Goal: Check status: Check status

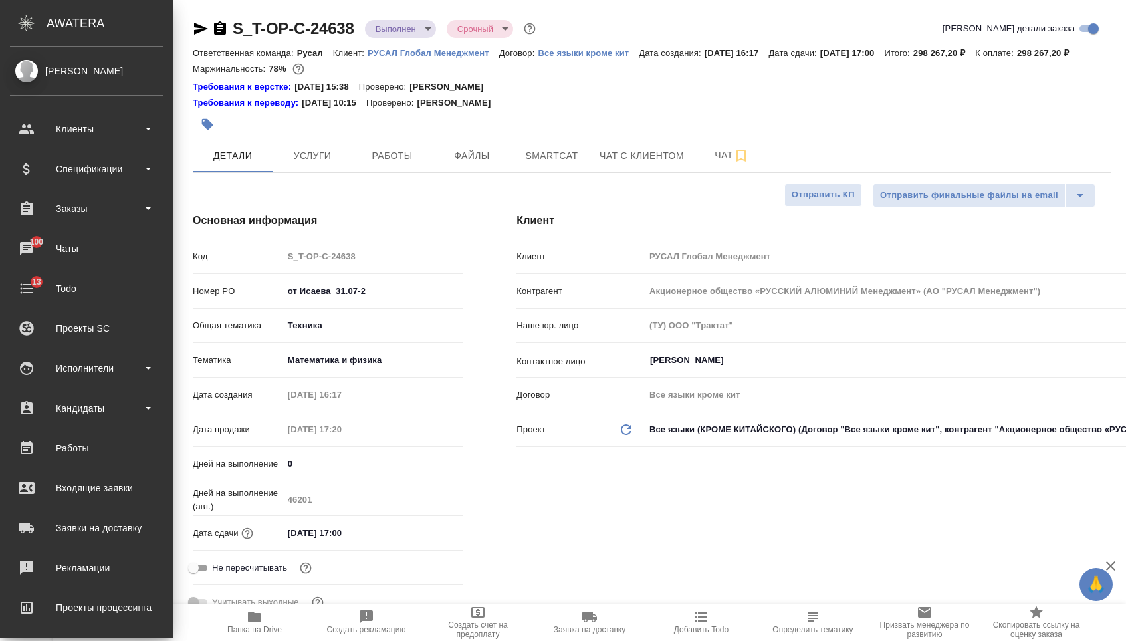
select select "RU"
click at [90, 199] on div "Заказы" at bounding box center [86, 209] width 153 height 20
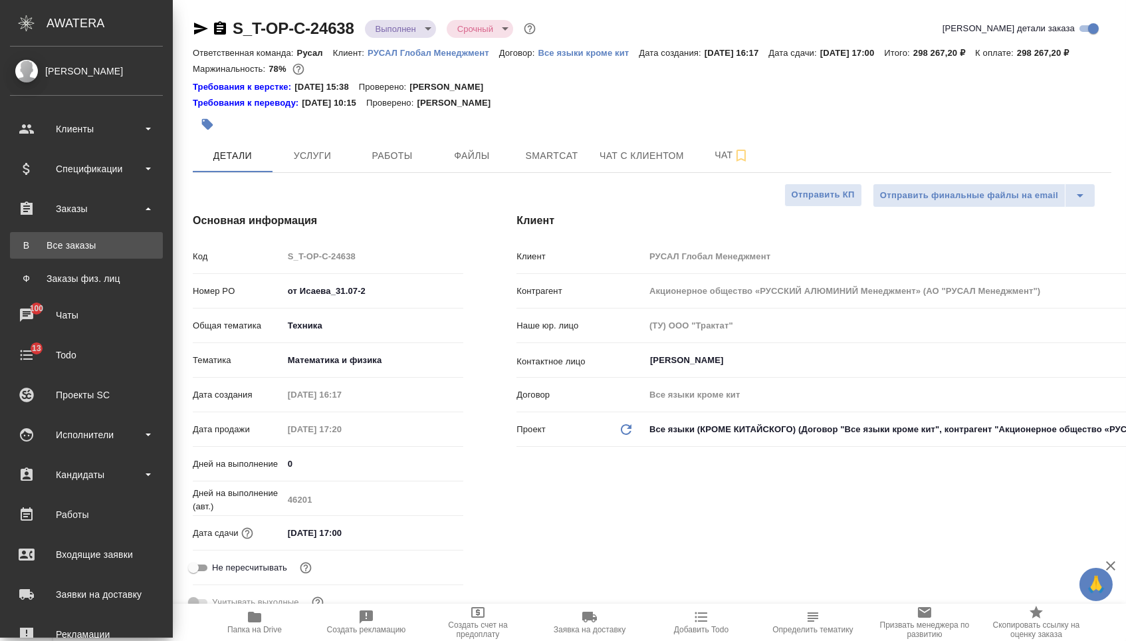
click at [90, 243] on div "Все заказы" at bounding box center [87, 245] width 140 height 13
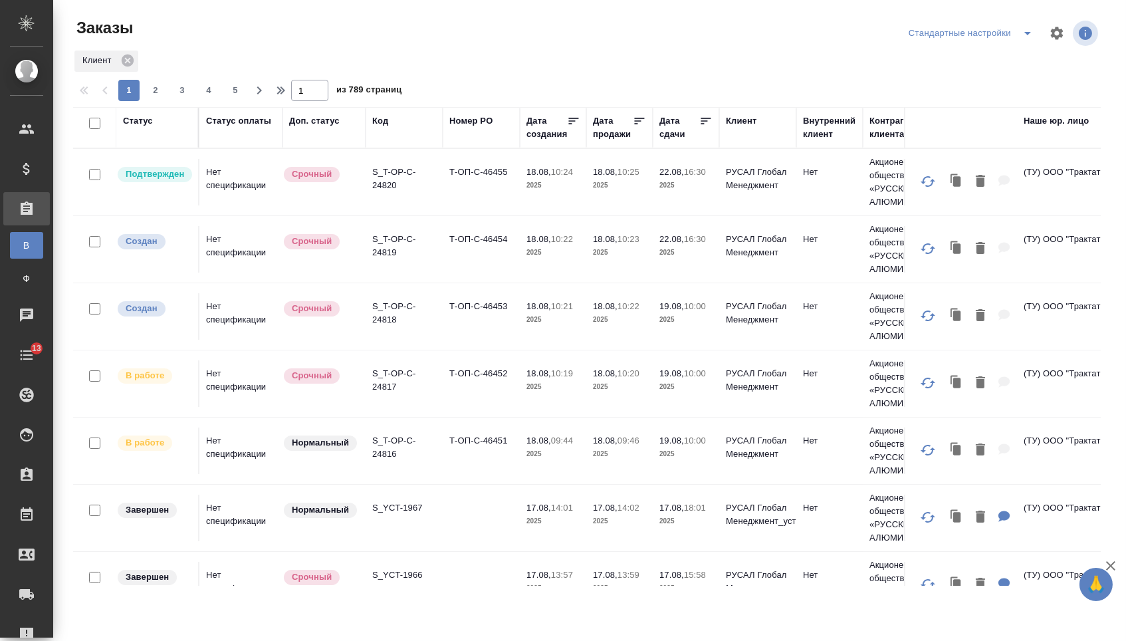
drag, startPoint x: 667, startPoint y: 125, endPoint x: 676, endPoint y: 125, distance: 8.6
click at [667, 125] on div "Дата сдачи" at bounding box center [679, 127] width 40 height 27
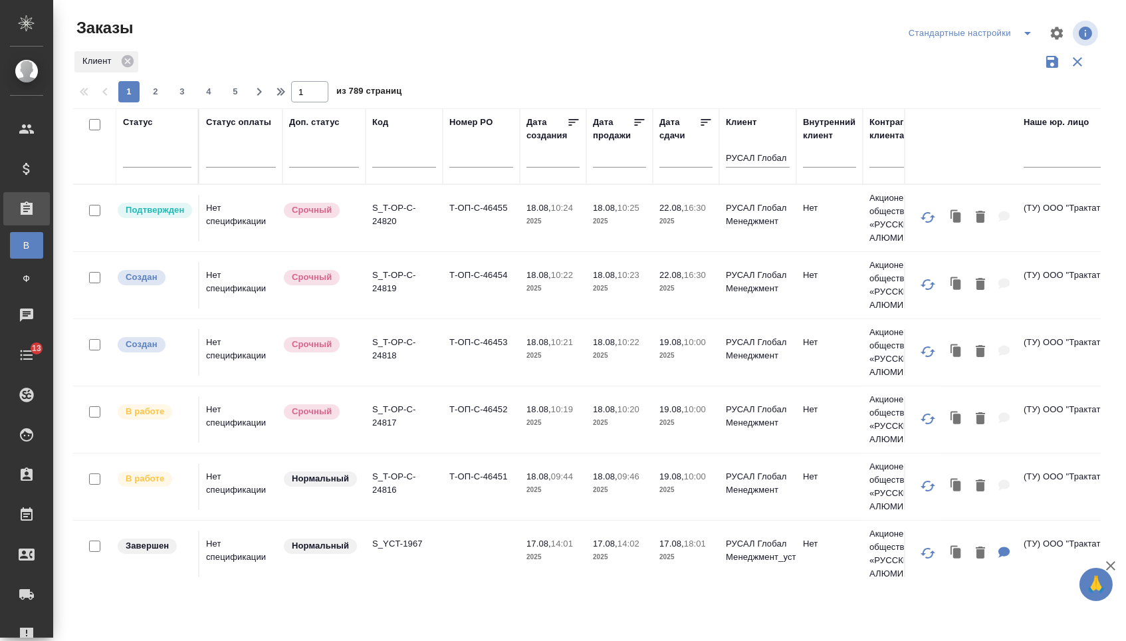
click at [676, 125] on div "Дата сдачи" at bounding box center [679, 129] width 40 height 27
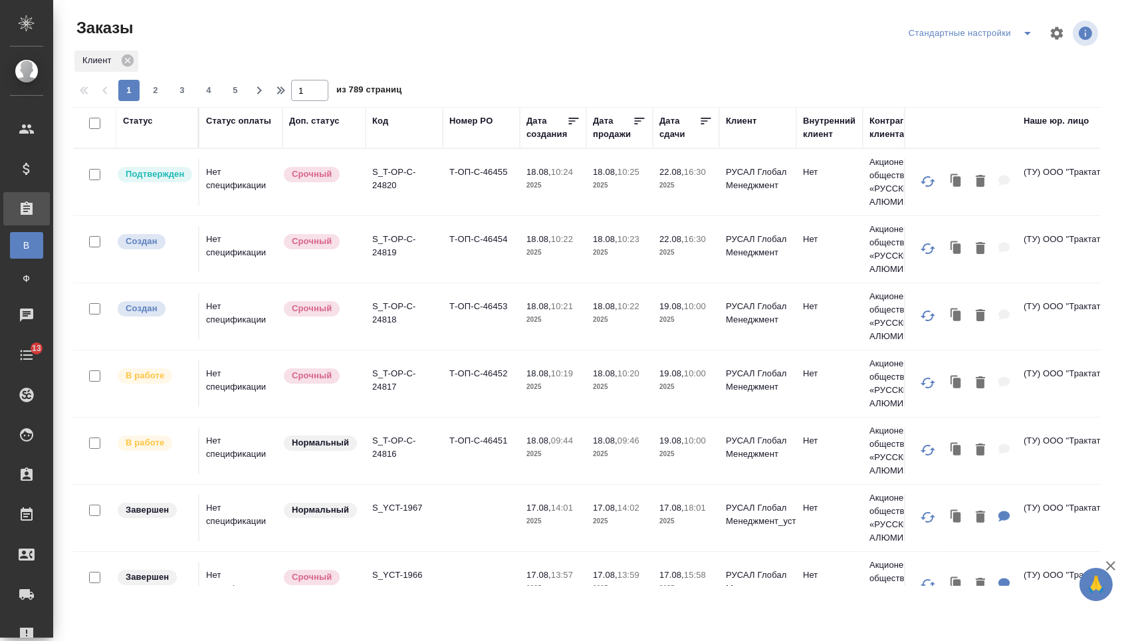
drag, startPoint x: 672, startPoint y: 140, endPoint x: 672, endPoint y: 179, distance: 39.9
click at [672, 139] on div "Дата сдачи" at bounding box center [679, 127] width 40 height 27
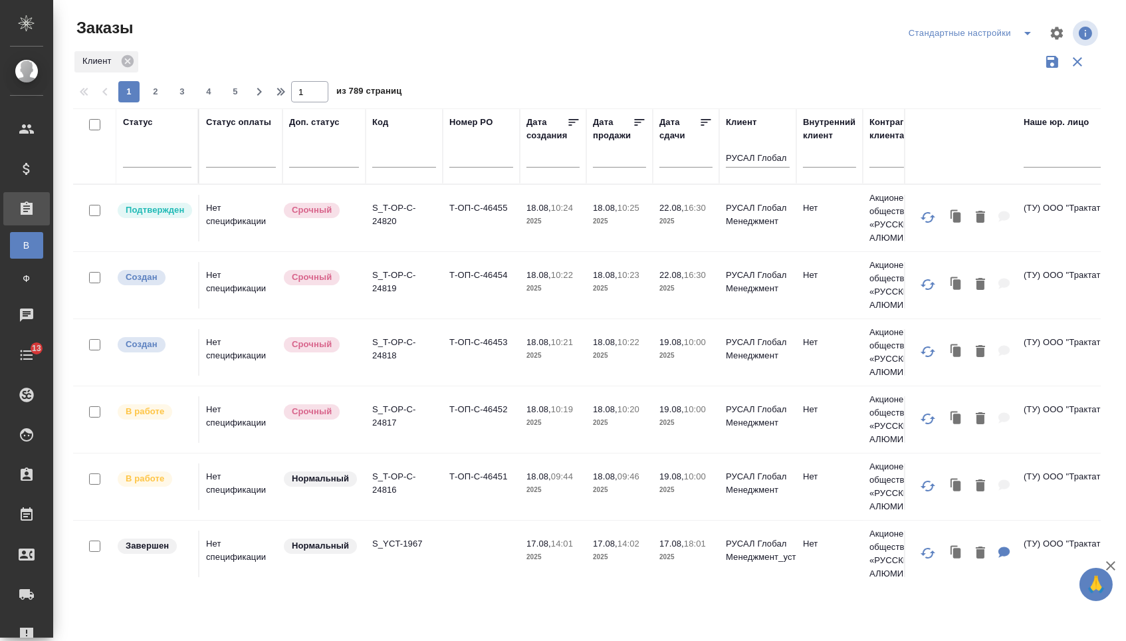
click at [670, 161] on input "text" at bounding box center [689, 157] width 45 height 19
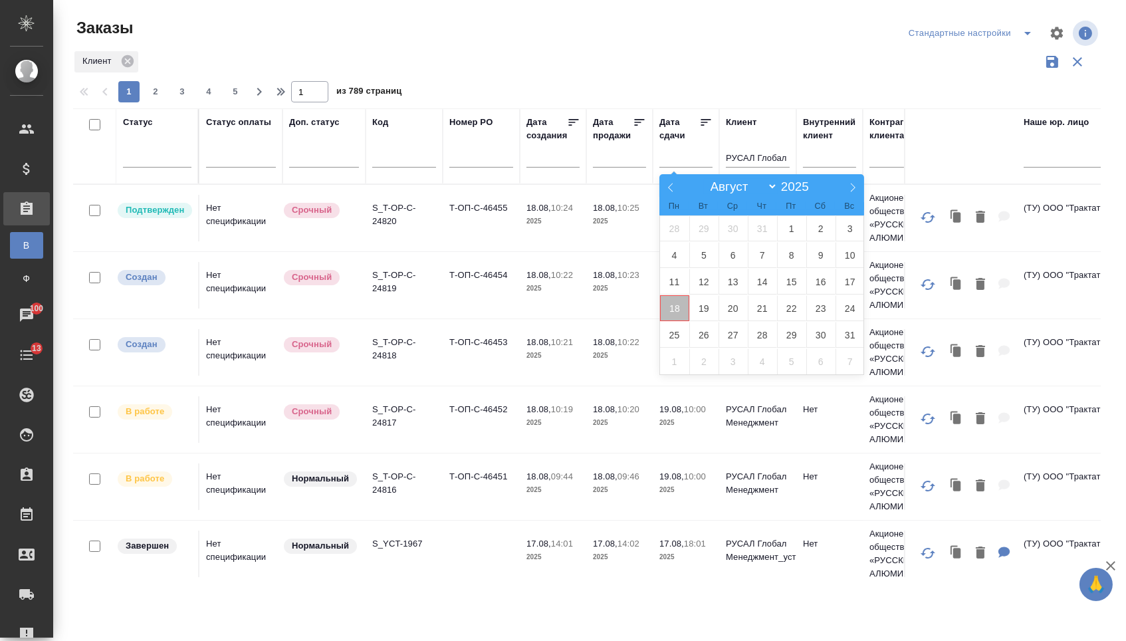
click at [677, 317] on span "18" at bounding box center [674, 308] width 29 height 26
type div "2025-08-17T21:00:00.000Z"
click at [697, 317] on span "19" at bounding box center [703, 308] width 29 height 26
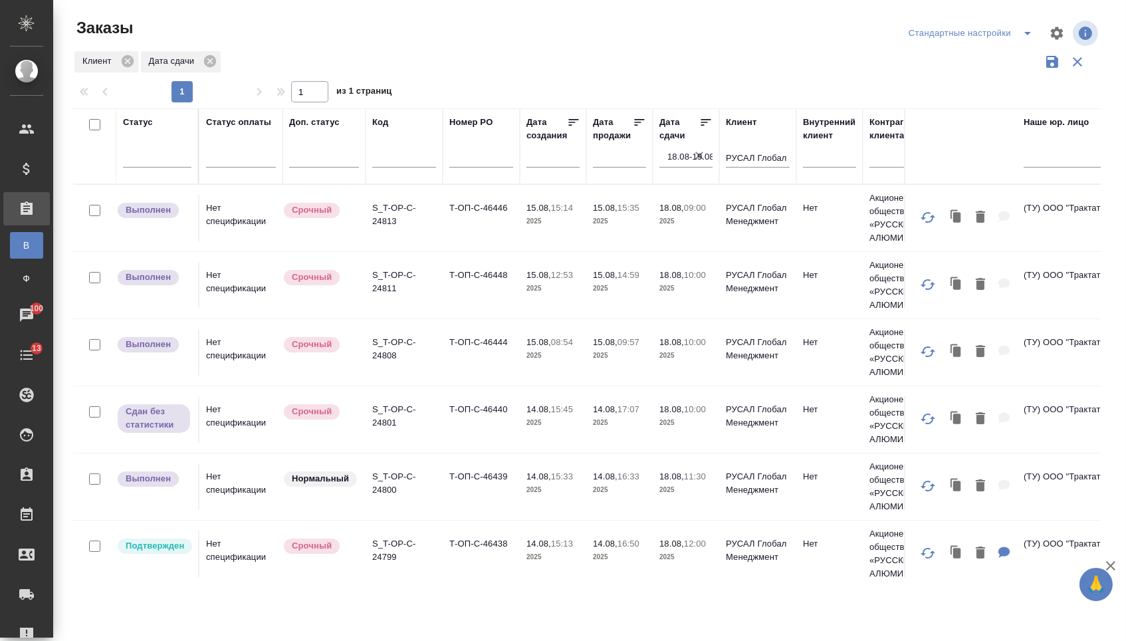
click at [704, 129] on icon at bounding box center [705, 122] width 13 height 13
click at [475, 241] on td "Т-ОП-С-46444" at bounding box center [481, 218] width 77 height 47
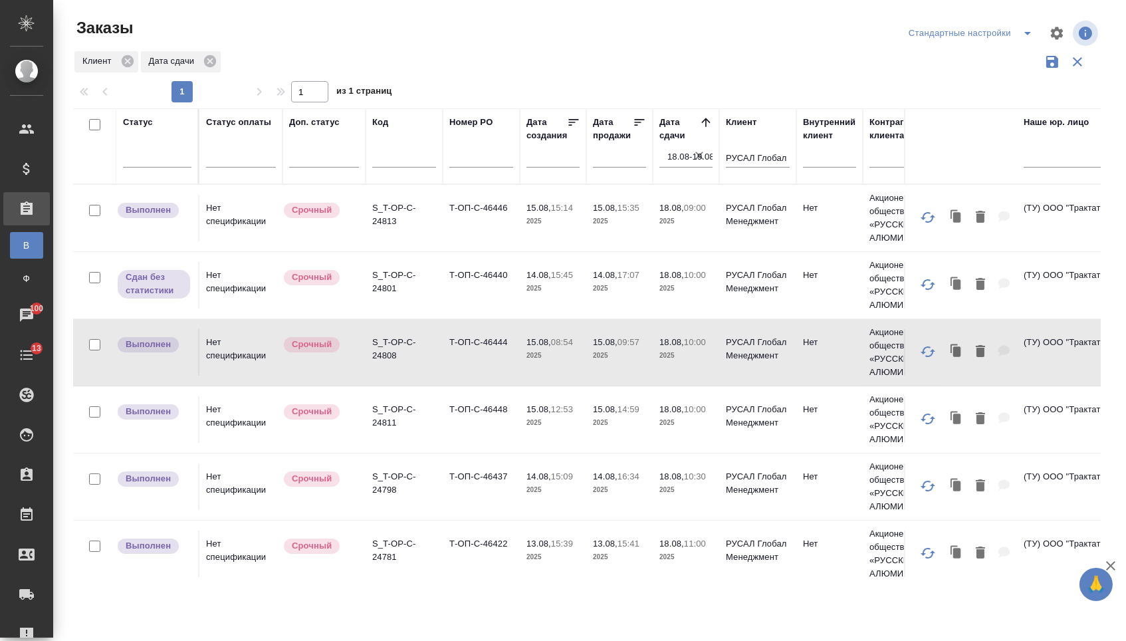
click at [475, 241] on td "Т-ОП-С-46444" at bounding box center [481, 218] width 77 height 47
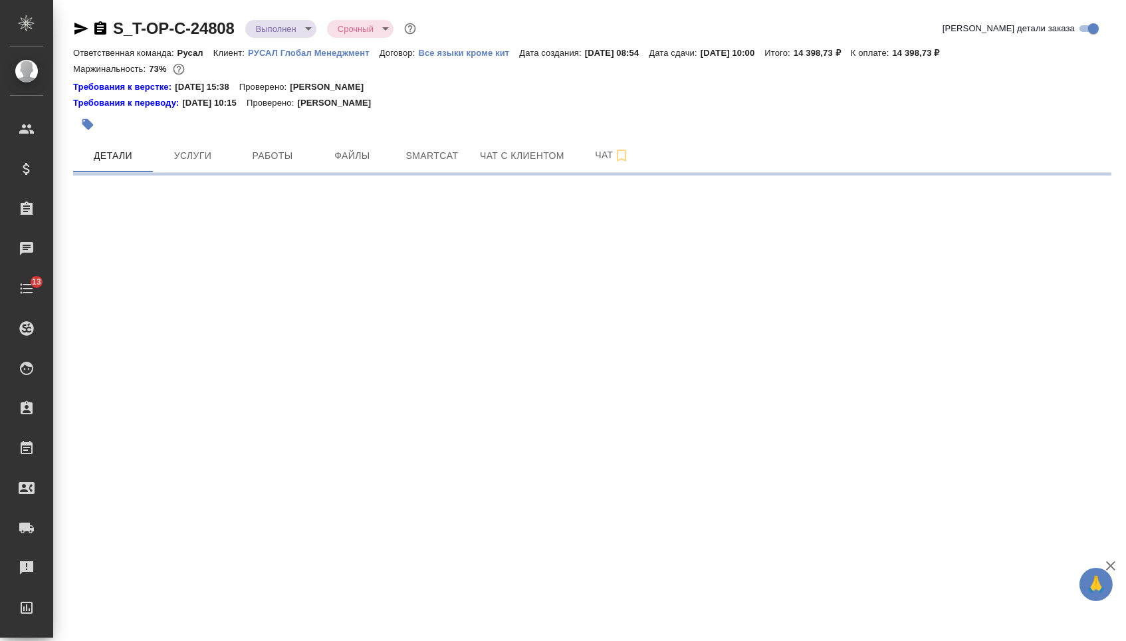
select select "RU"
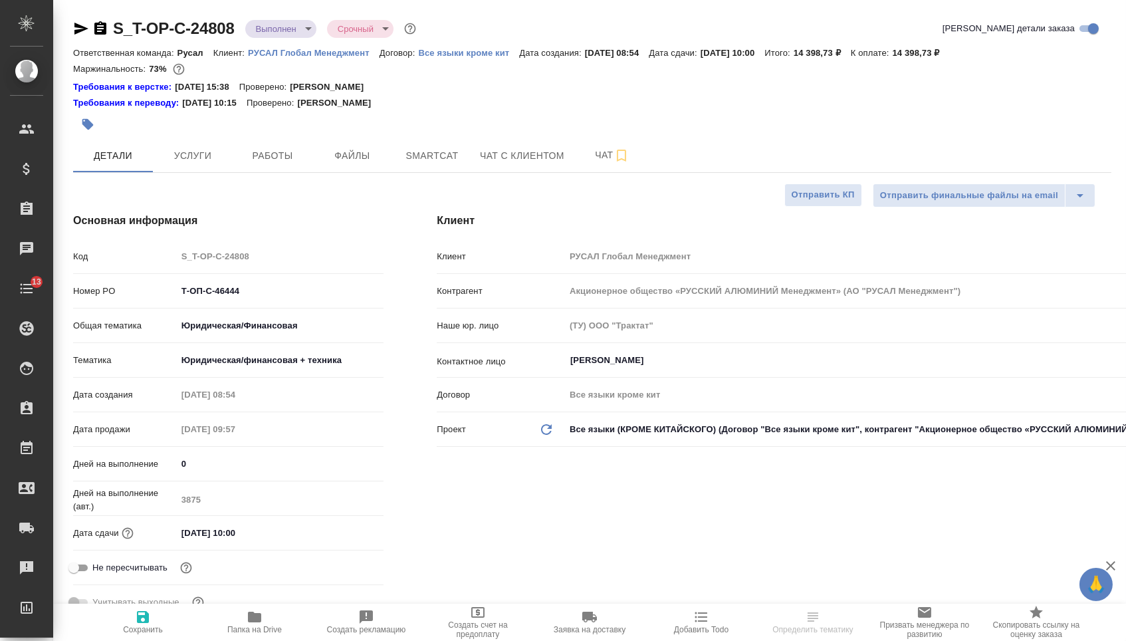
type textarea "x"
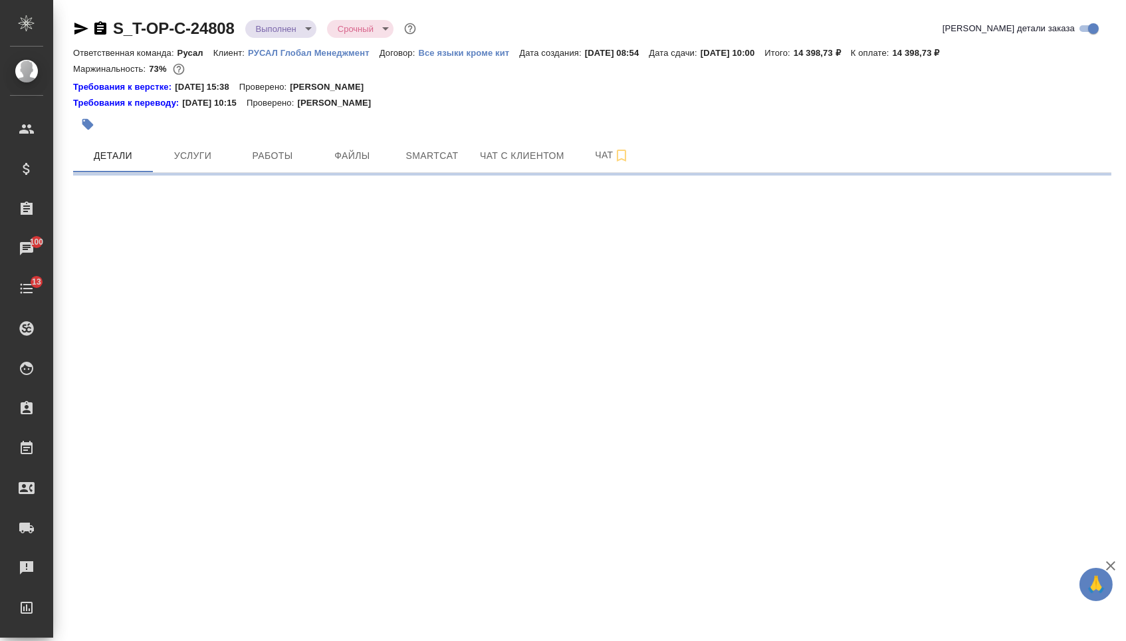
select select "RU"
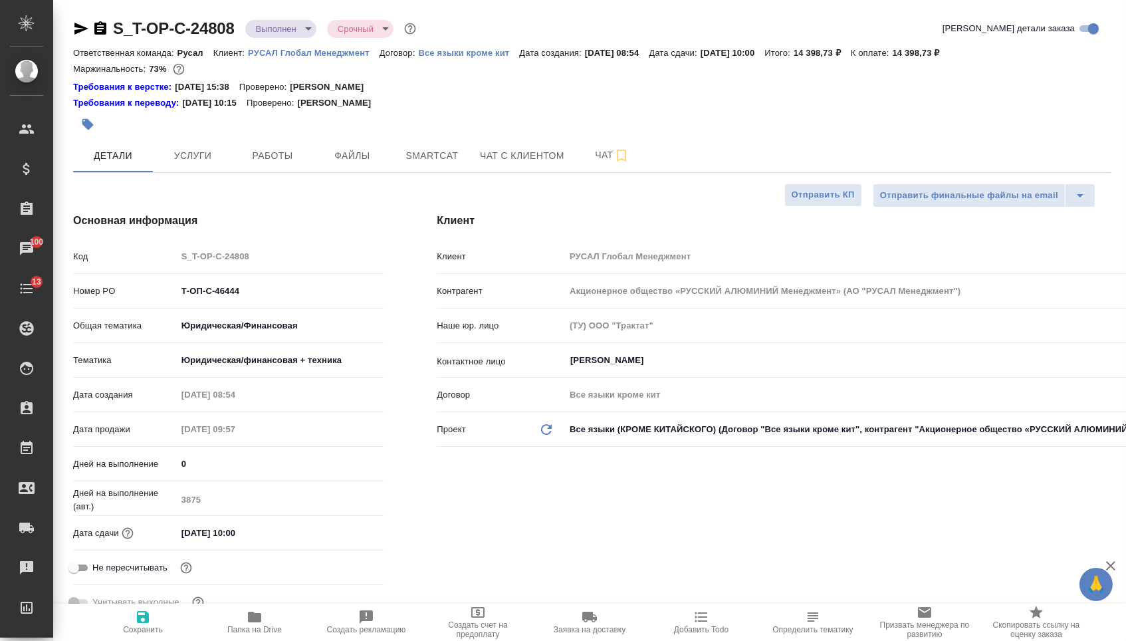
type textarea "x"
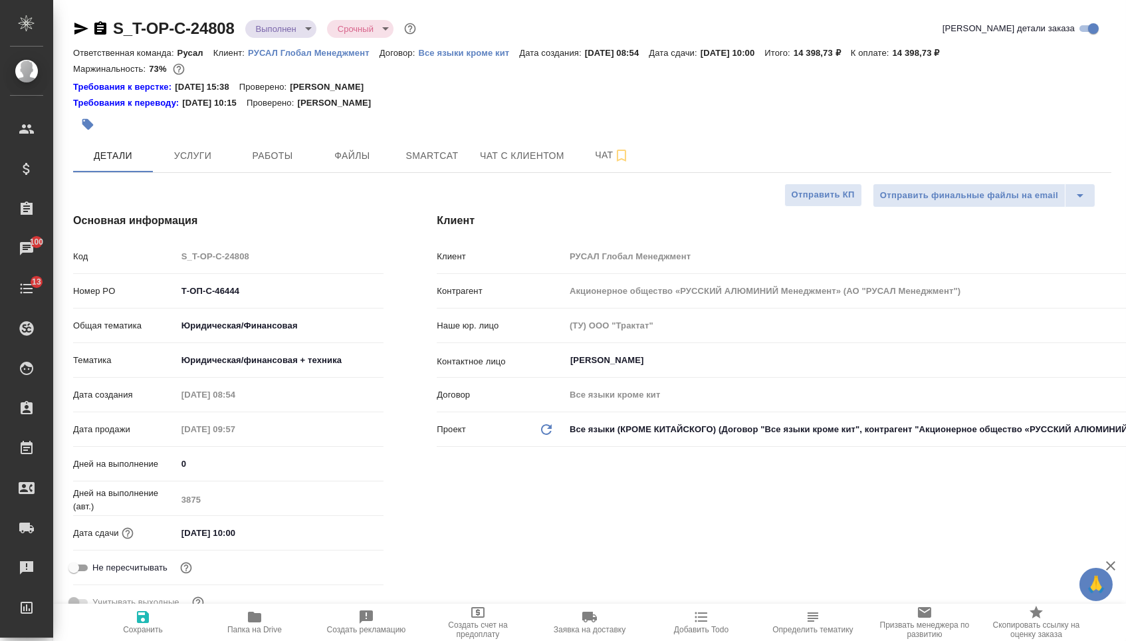
type textarea "x"
click at [205, 152] on span "Услуги" at bounding box center [193, 156] width 64 height 17
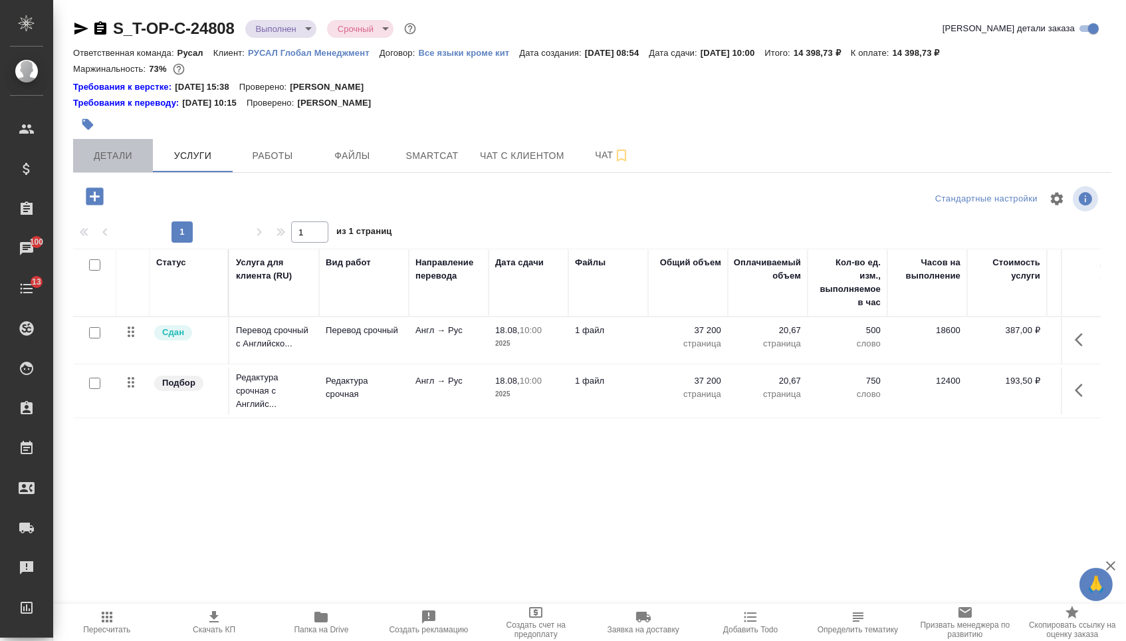
click at [89, 171] on button "Детали" at bounding box center [113, 155] width 80 height 33
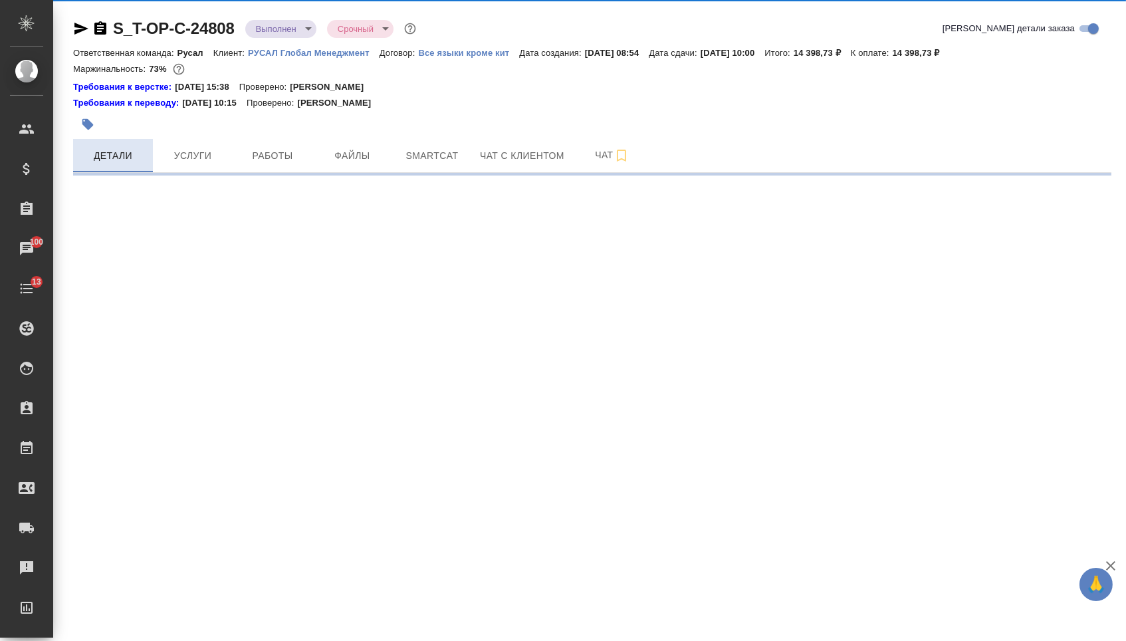
select select "RU"
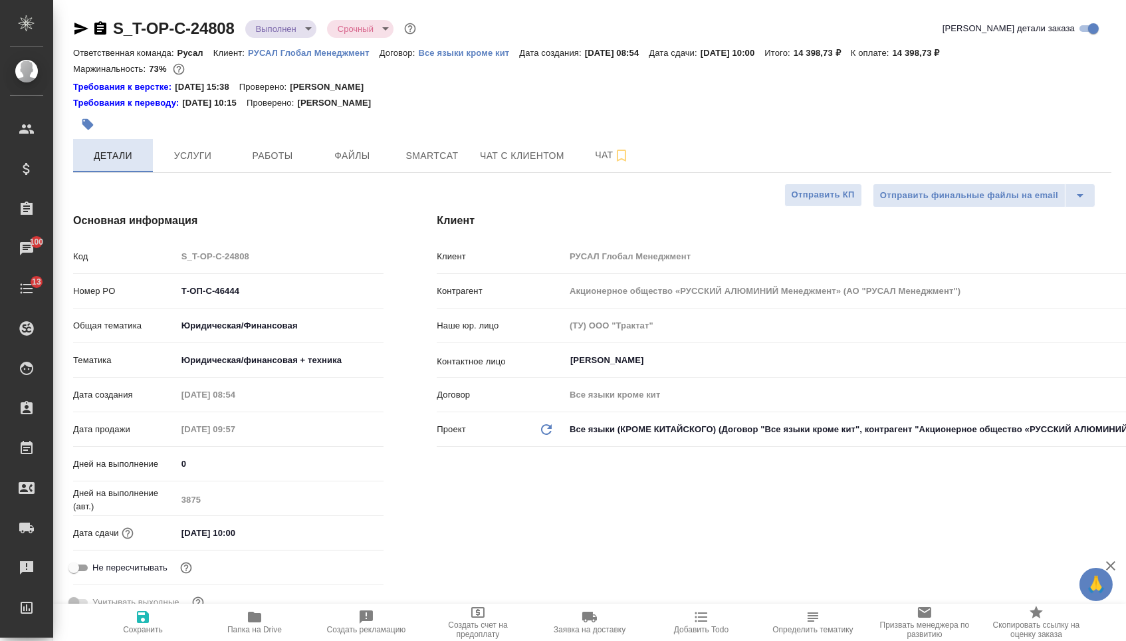
type textarea "x"
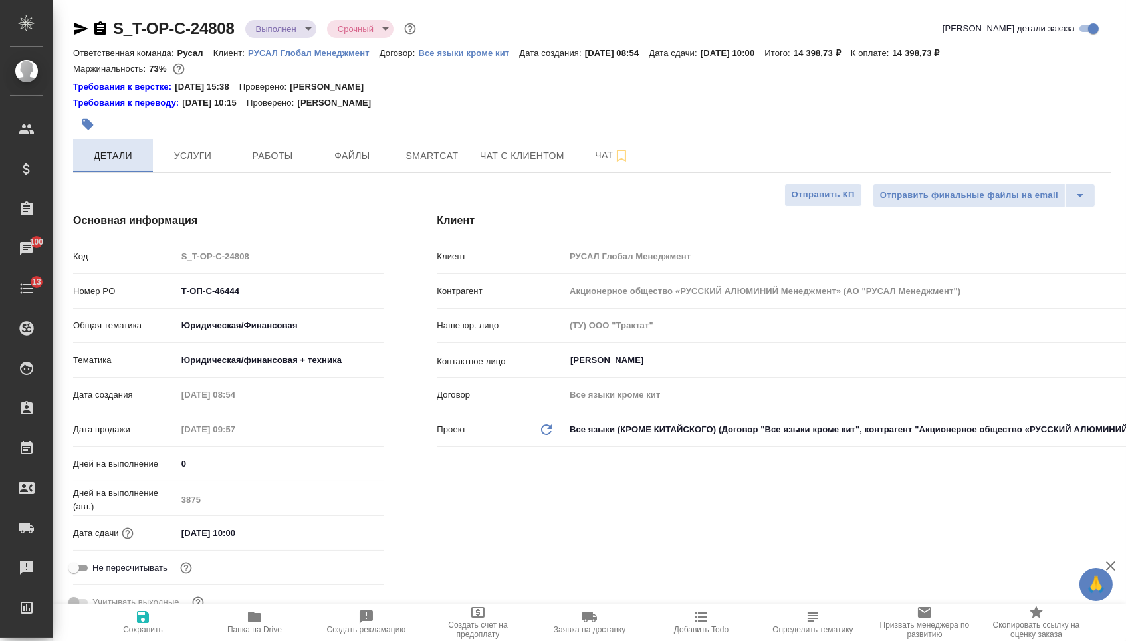
type textarea "x"
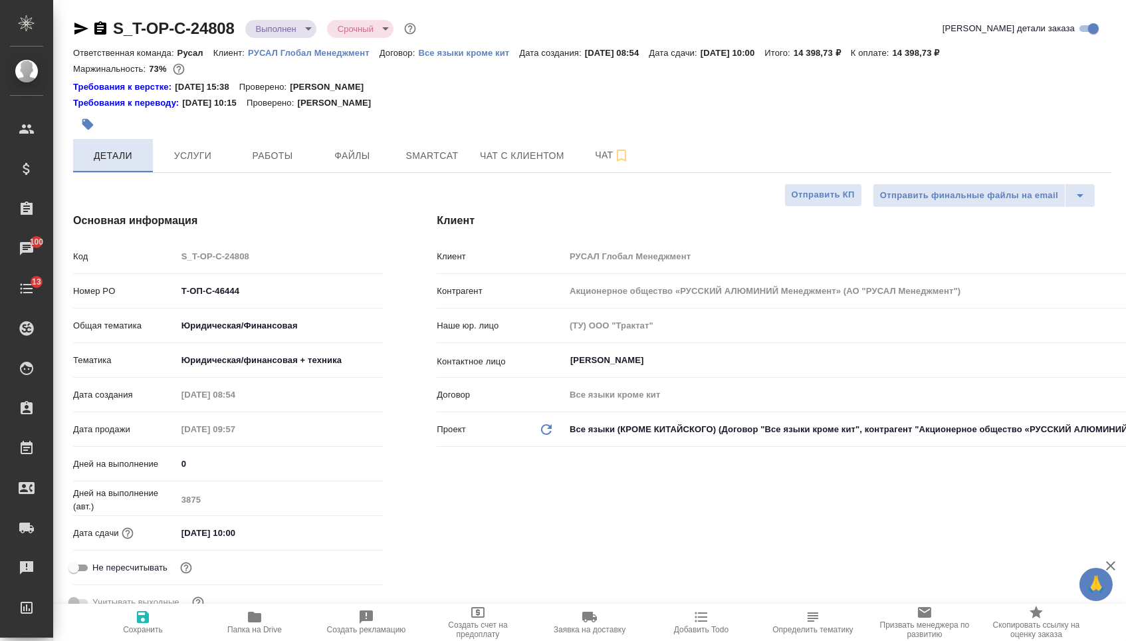
type textarea "x"
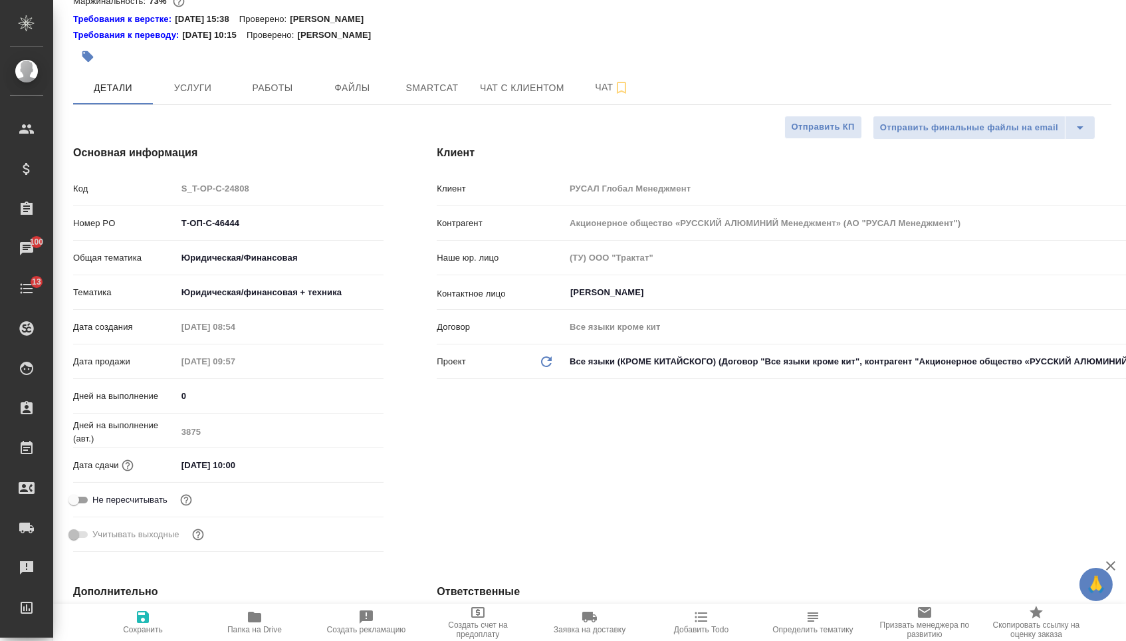
scroll to position [68, 0]
type textarea "x"
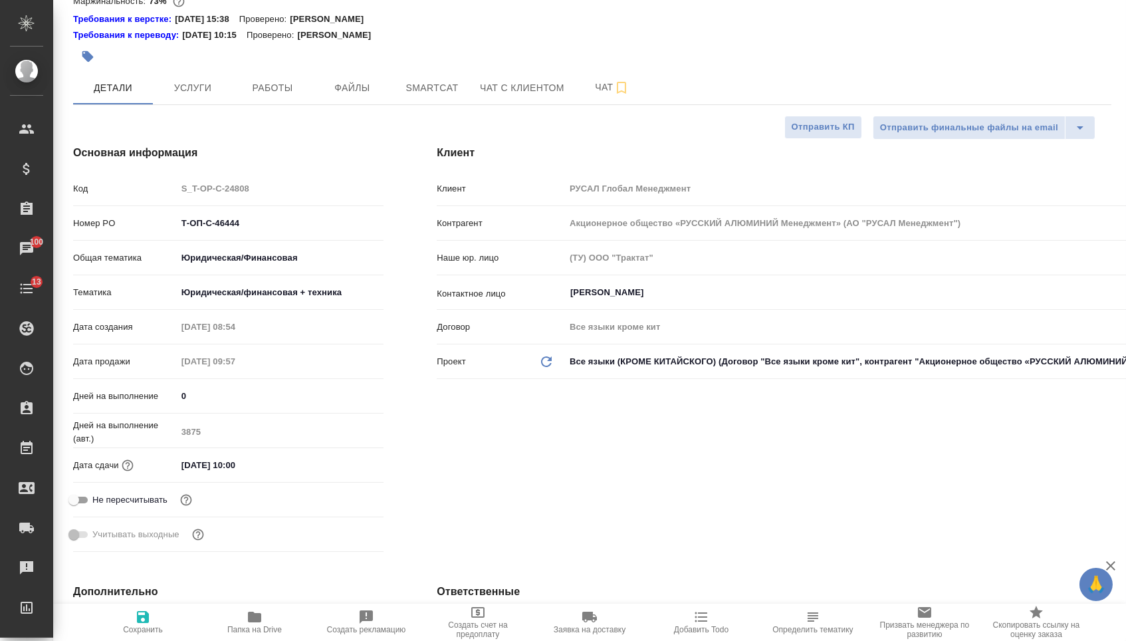
type textarea "x"
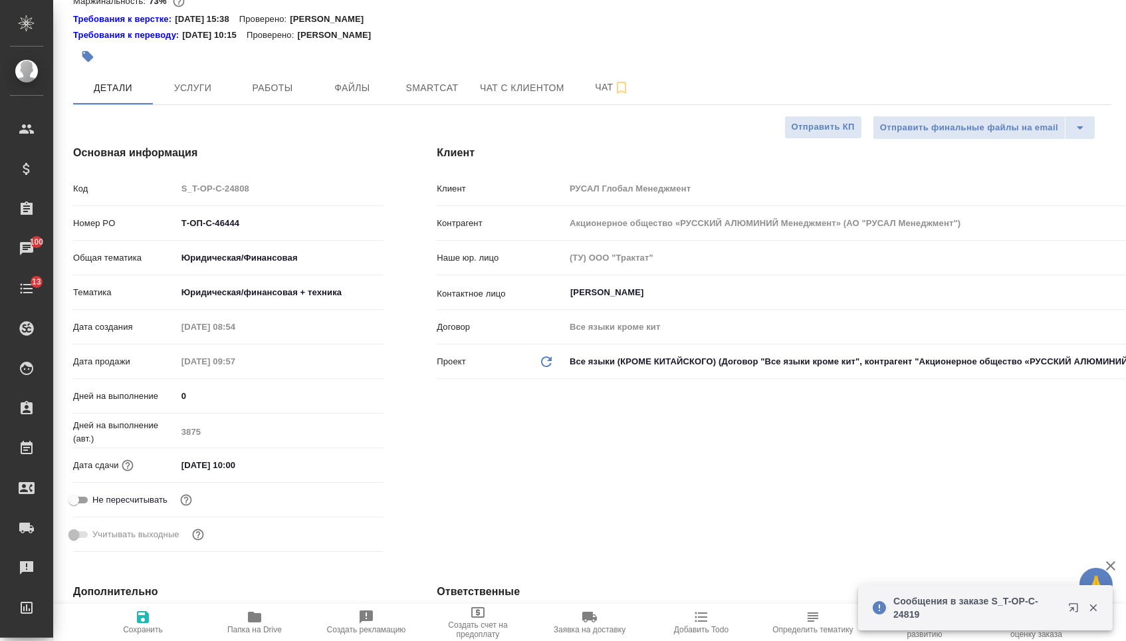
type textarea "x"
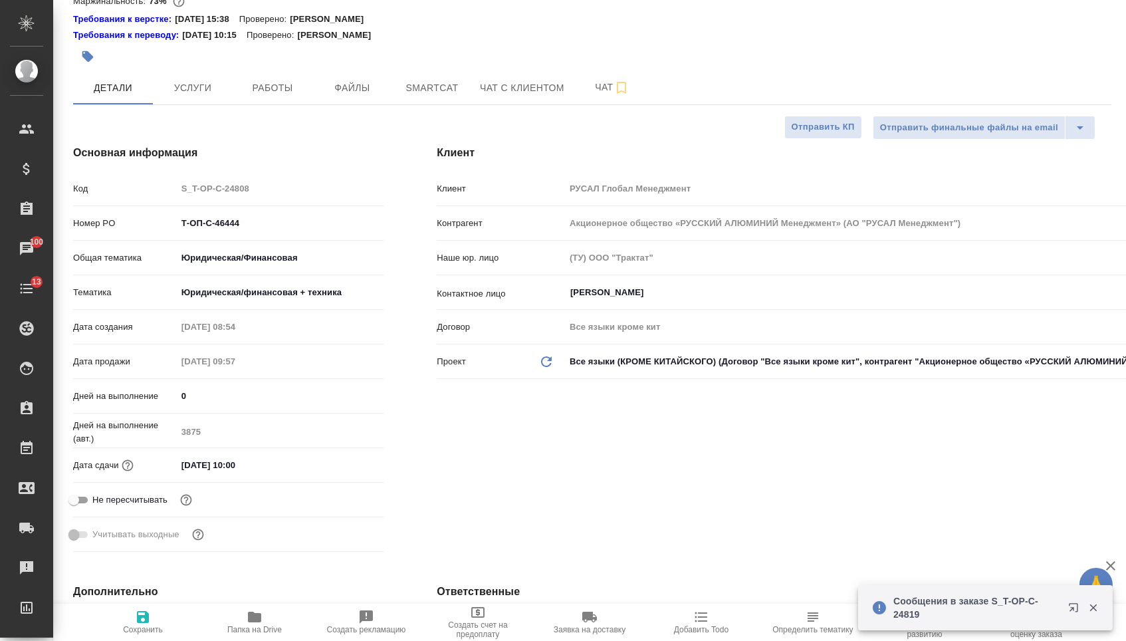
type textarea "x"
click at [254, 628] on span "Папка на Drive" at bounding box center [254, 629] width 55 height 9
type textarea "x"
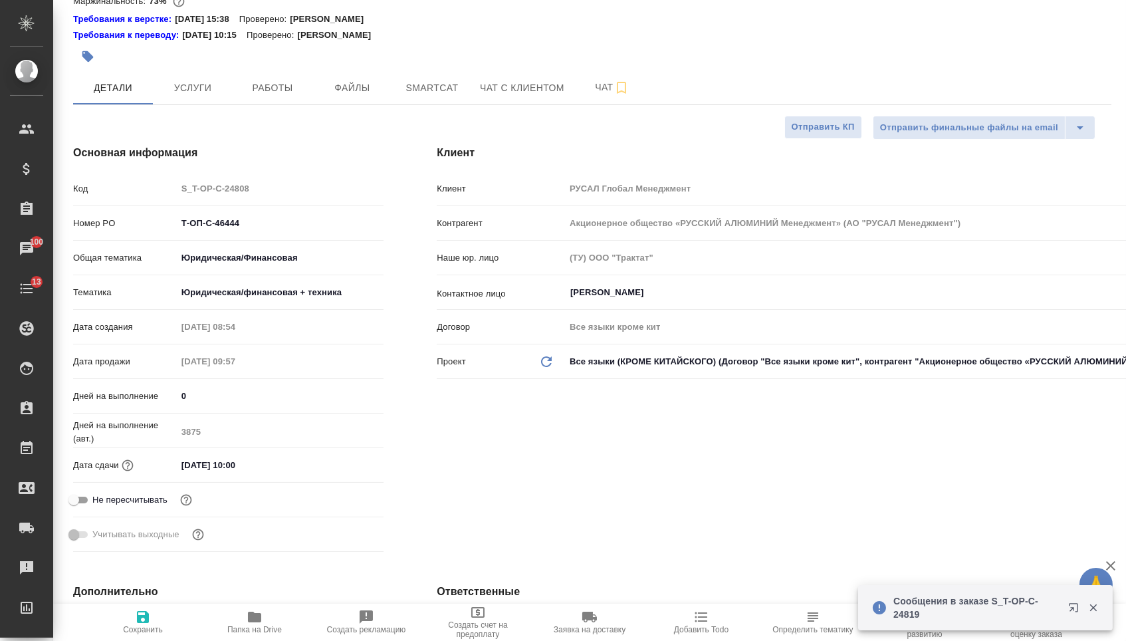
type textarea "x"
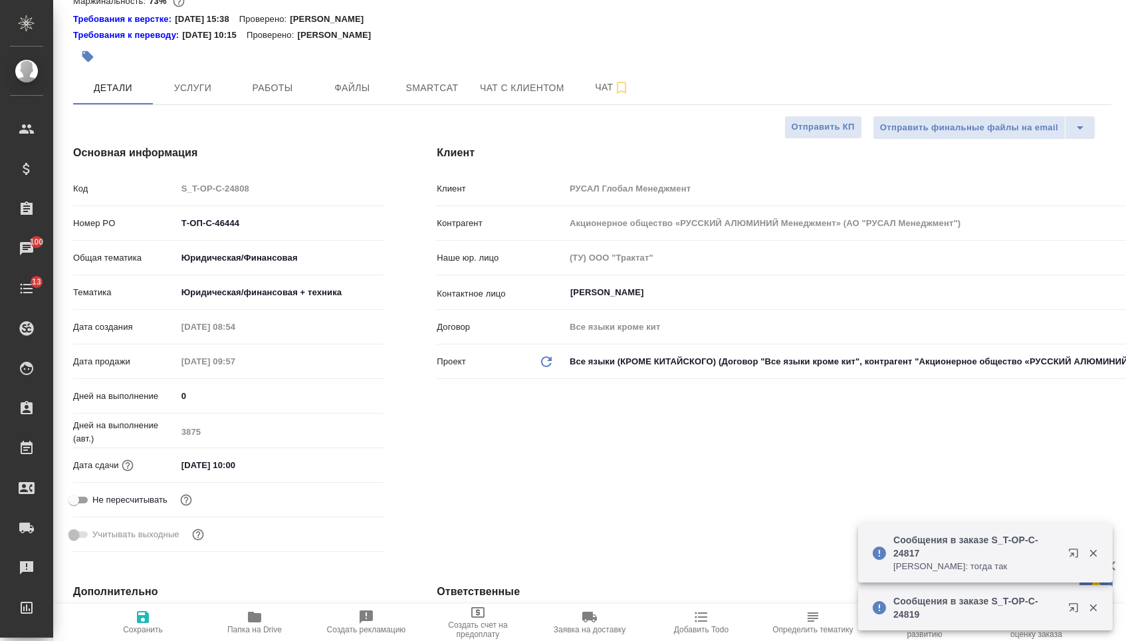
click at [260, 617] on icon "button" at bounding box center [254, 616] width 13 height 11
type textarea "x"
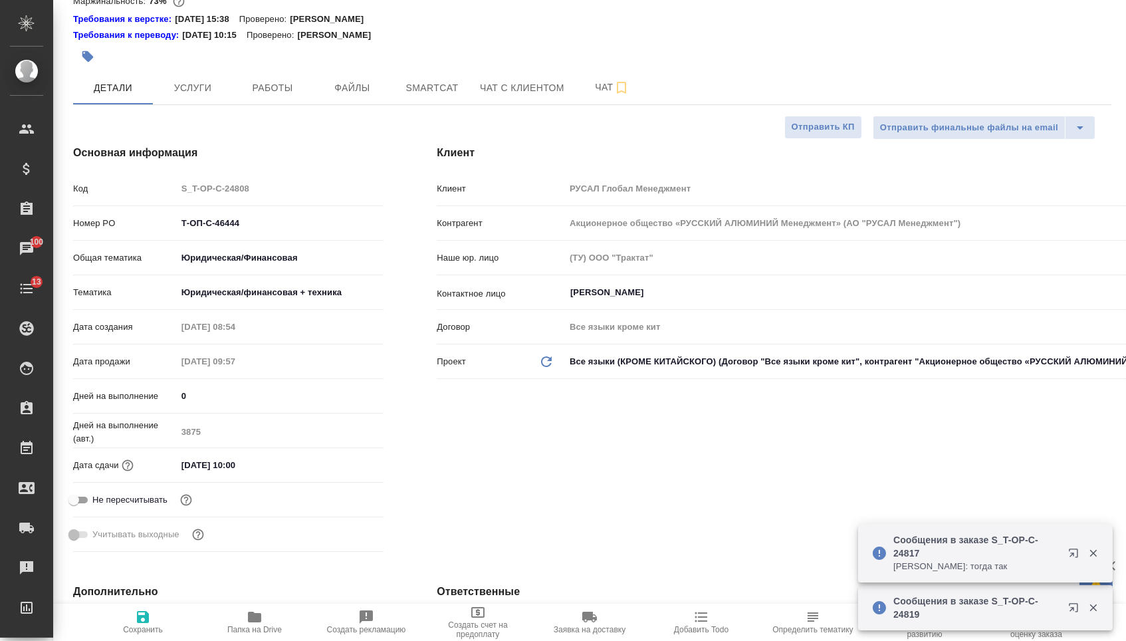
type textarea "x"
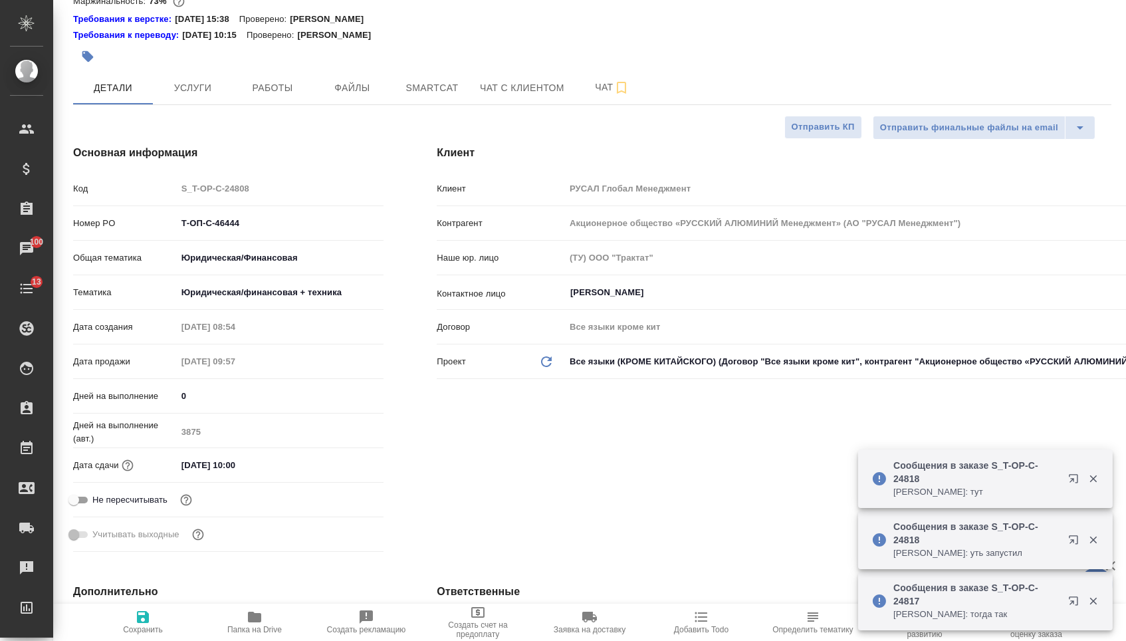
type textarea "x"
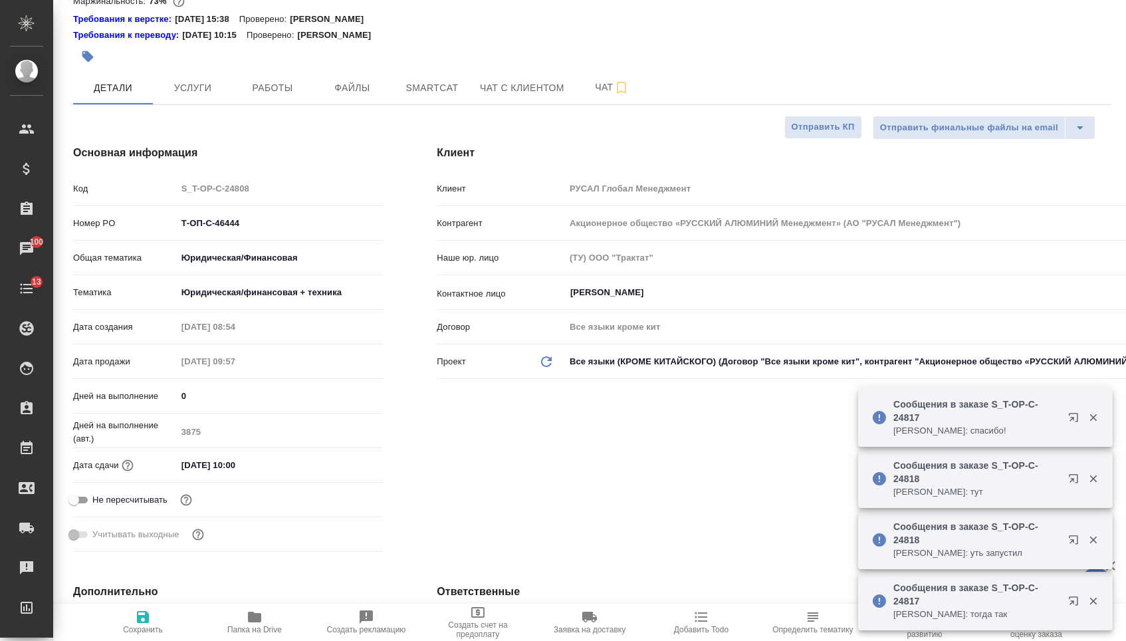
type textarea "x"
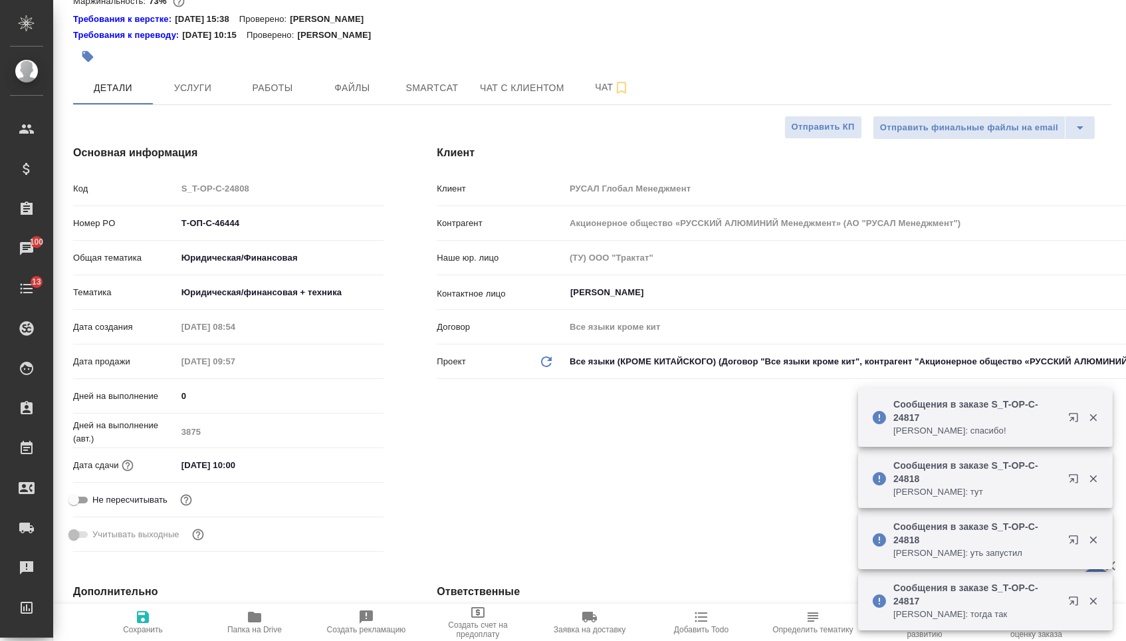
type textarea "x"
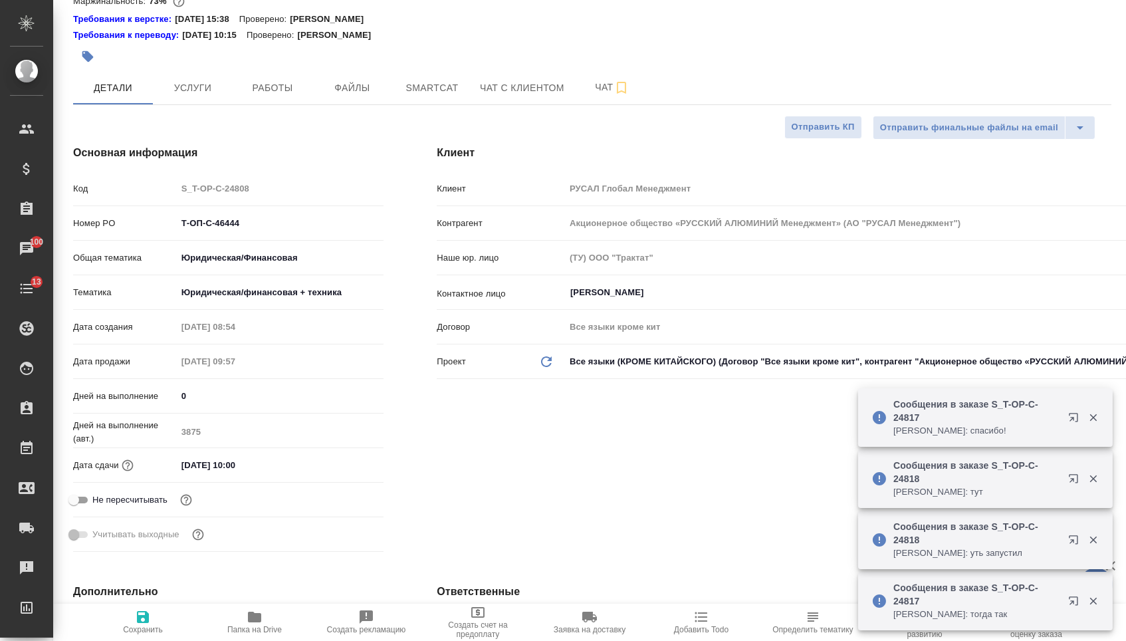
type textarea "x"
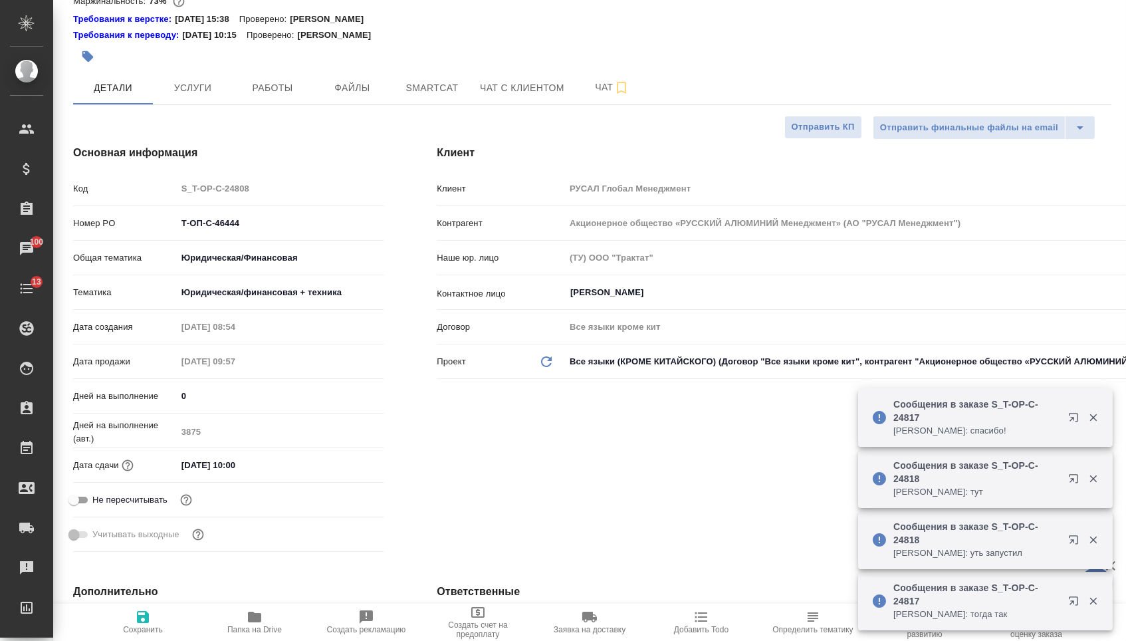
type textarea "x"
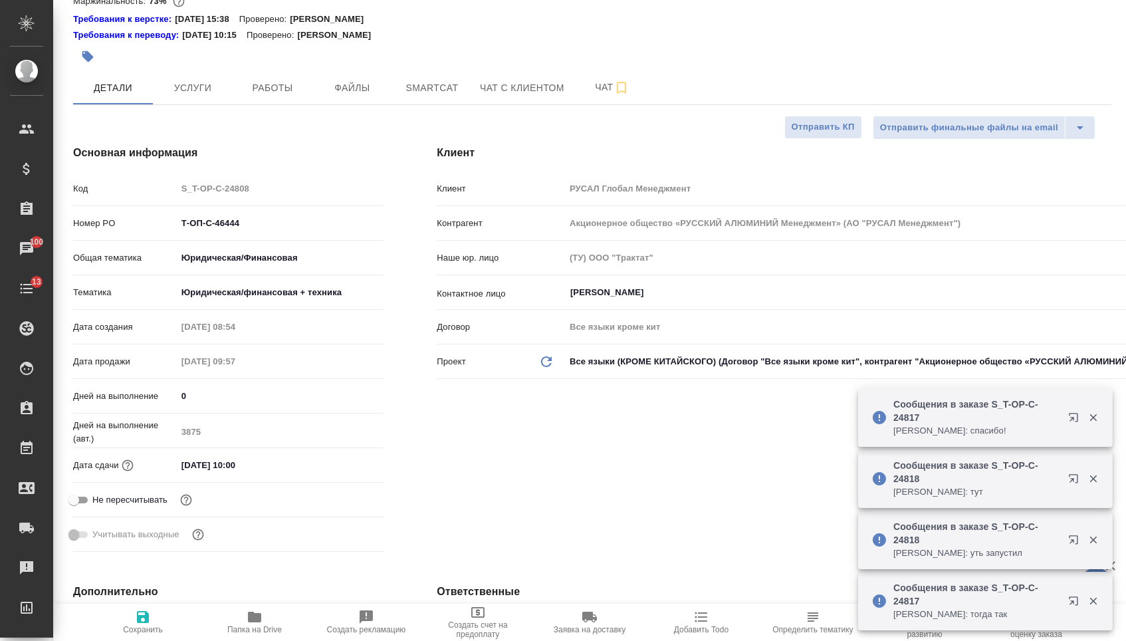
type textarea "x"
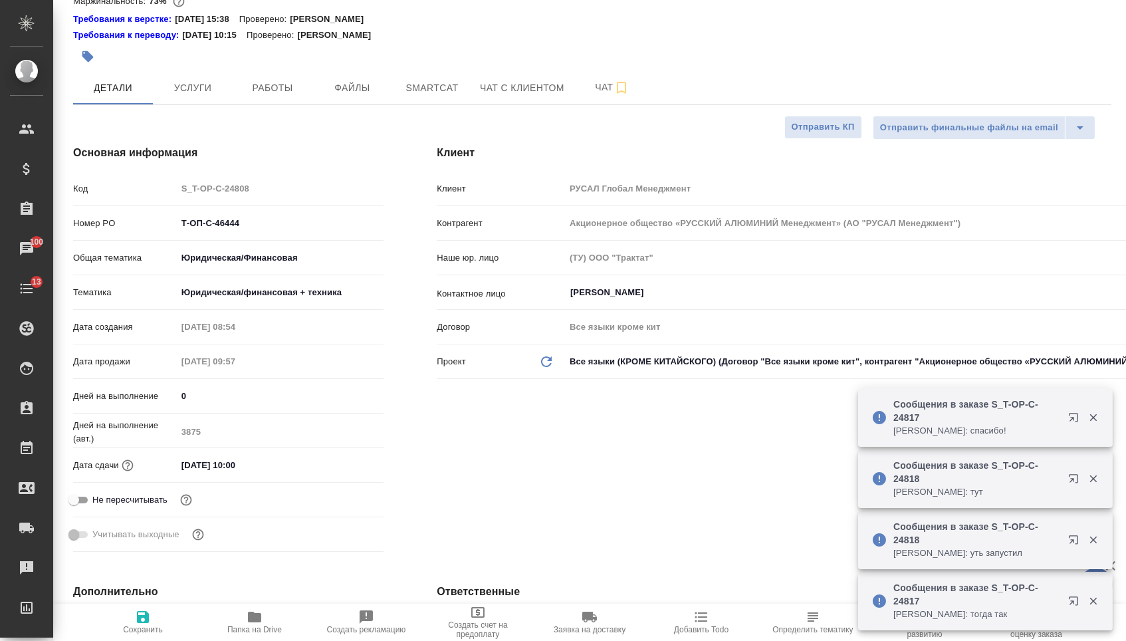
type textarea "x"
